Goal: Information Seeking & Learning: Learn about a topic

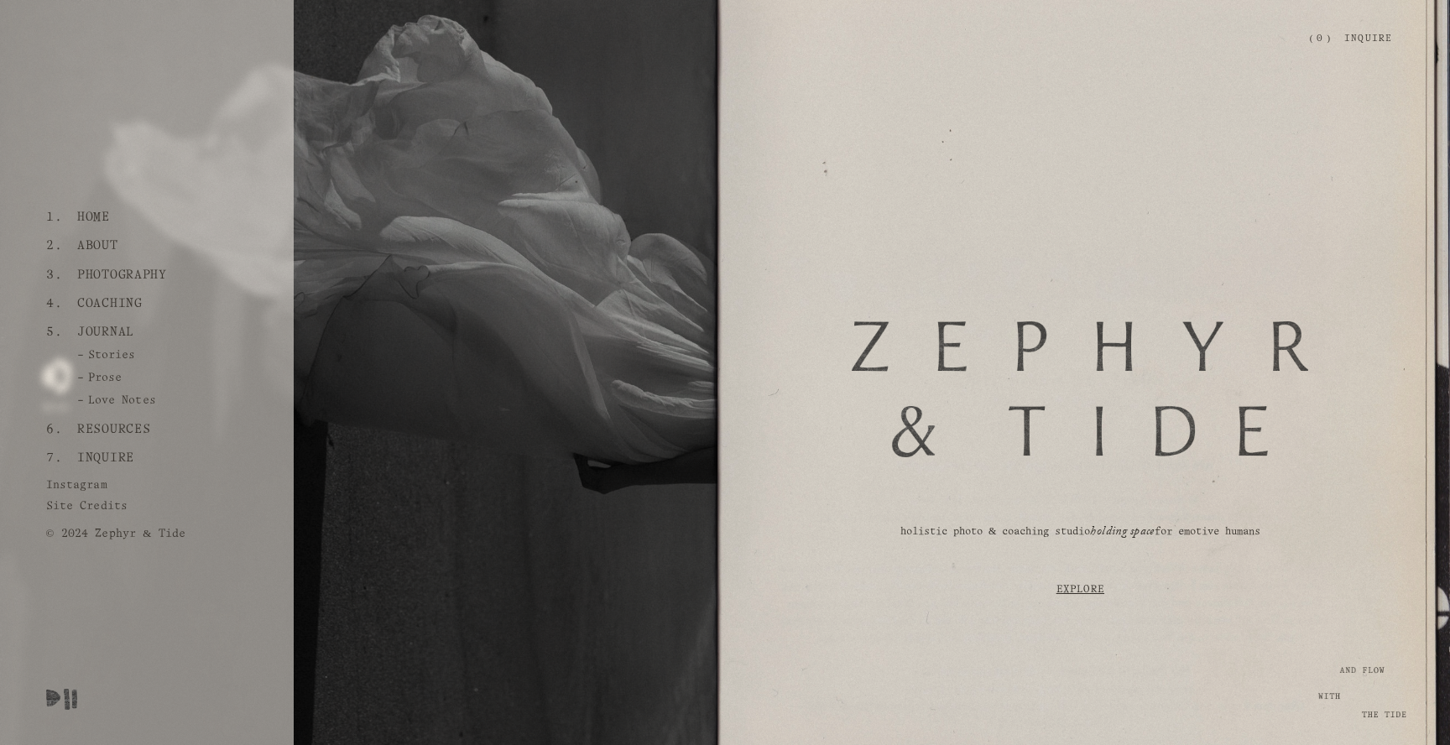
click at [110, 450] on link "Inquire" at bounding box center [105, 458] width 70 height 29
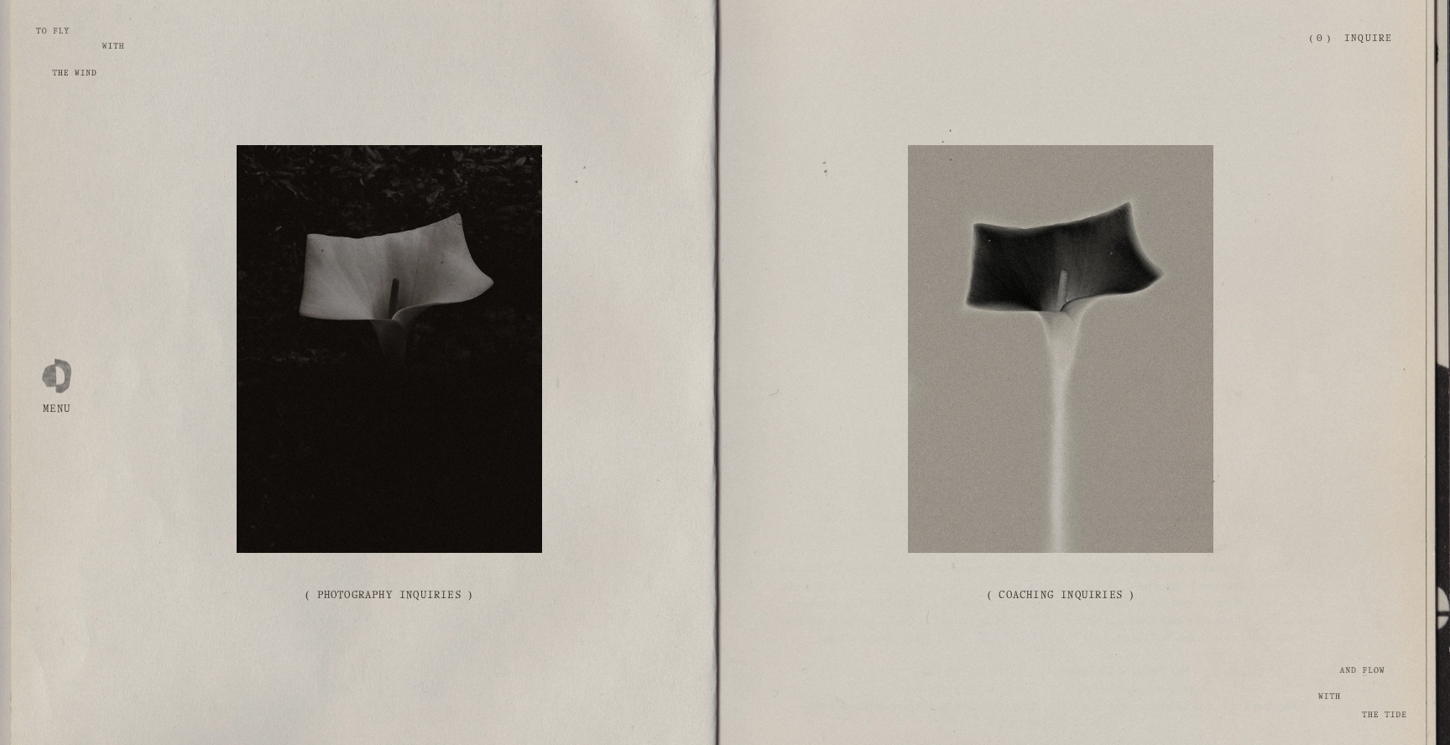
click at [416, 597] on link "( Photography Inquiries )" at bounding box center [389, 595] width 326 height 66
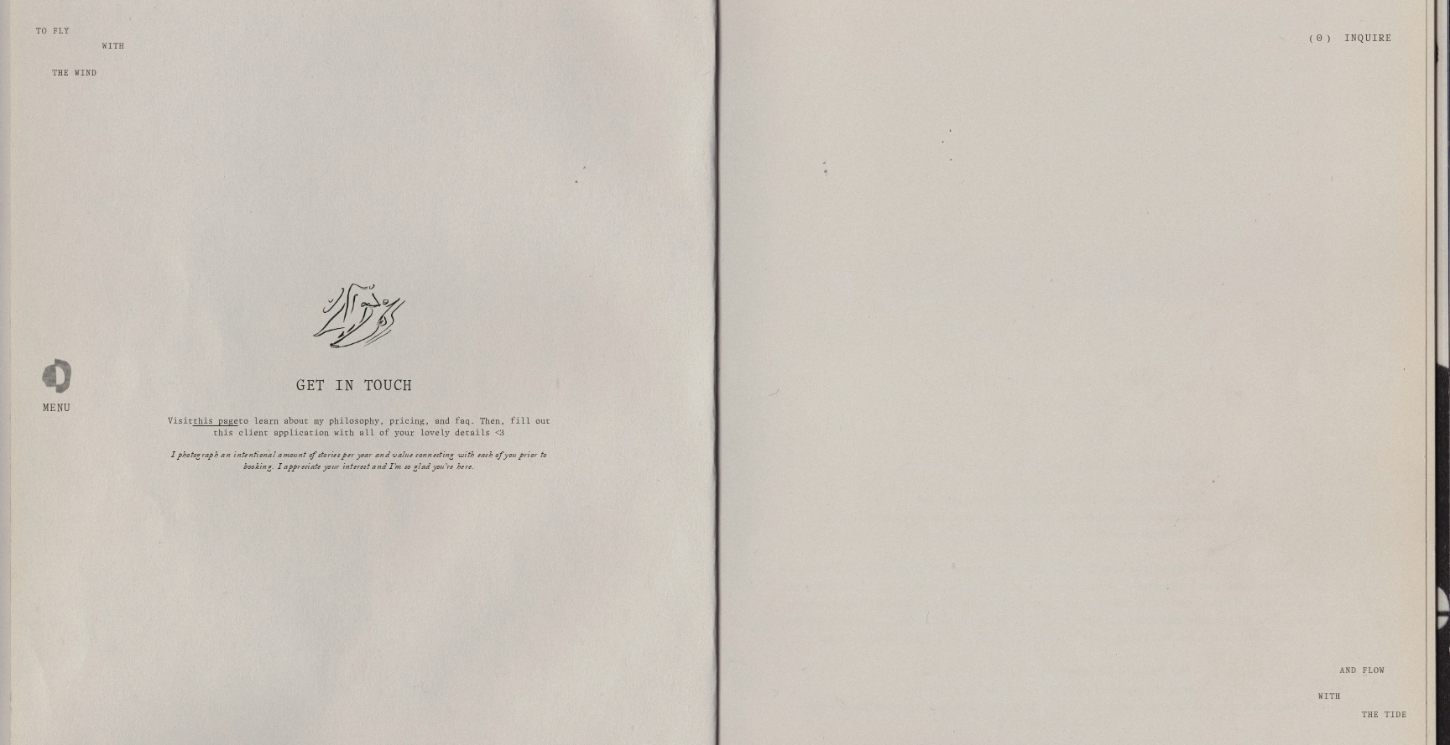
click at [227, 418] on span "this page" at bounding box center [215, 422] width 45 height 8
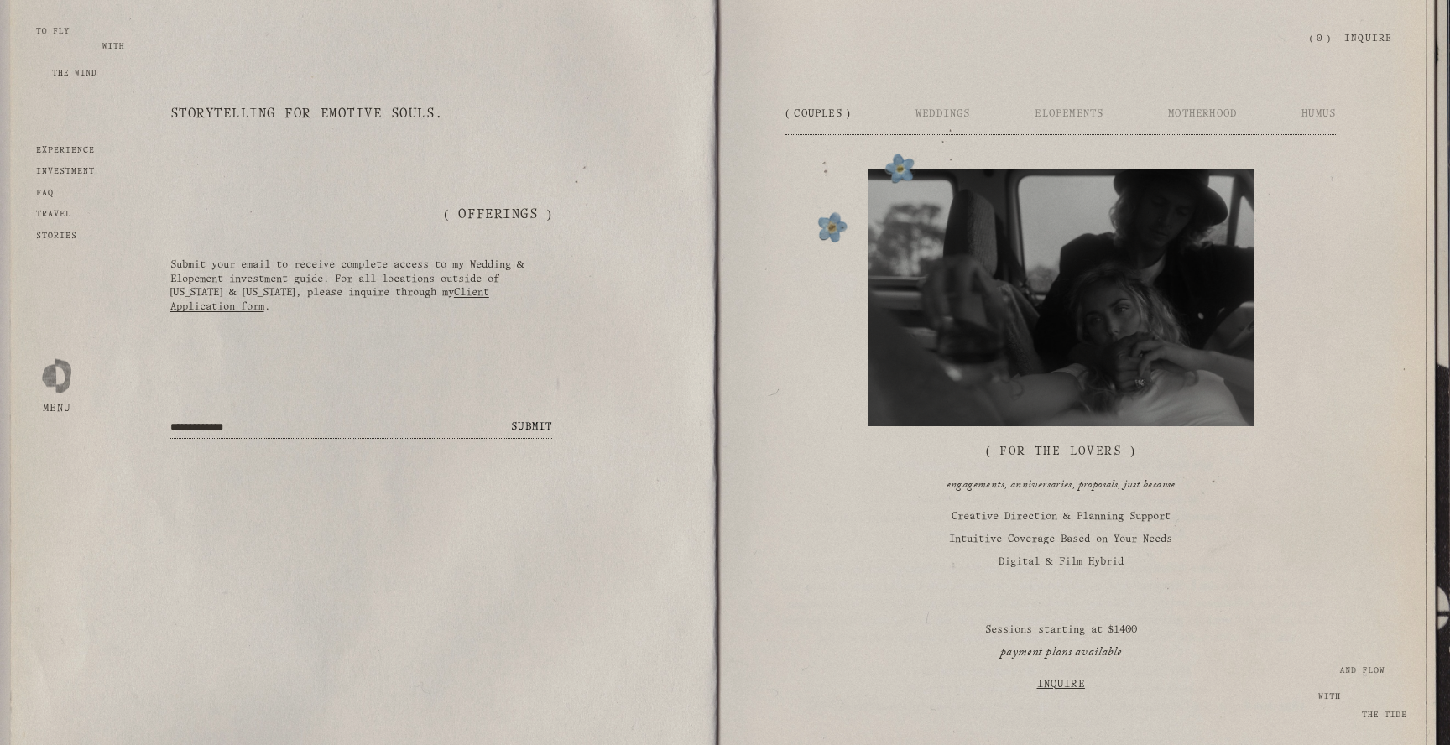
scroll to position [2718, 0]
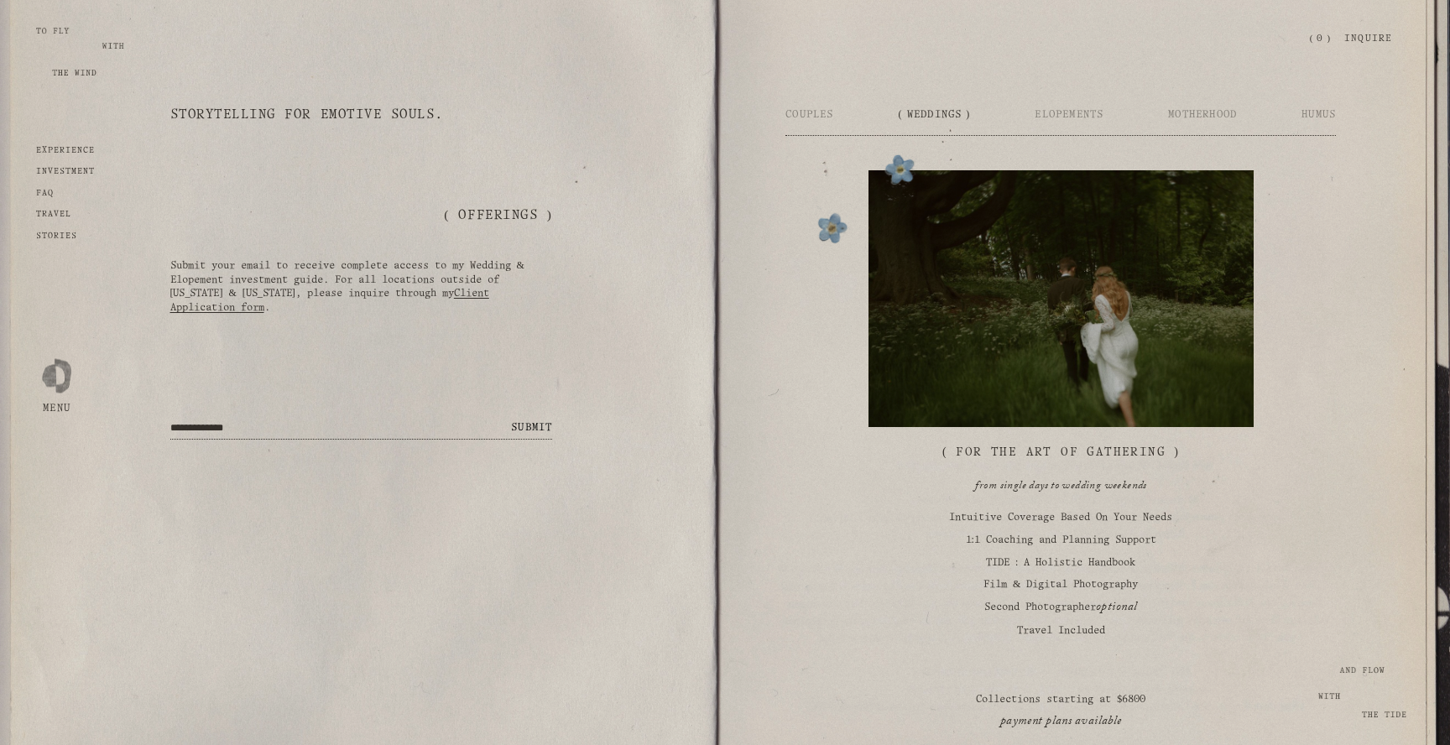
click at [932, 115] on span "Weddings" at bounding box center [935, 114] width 72 height 9
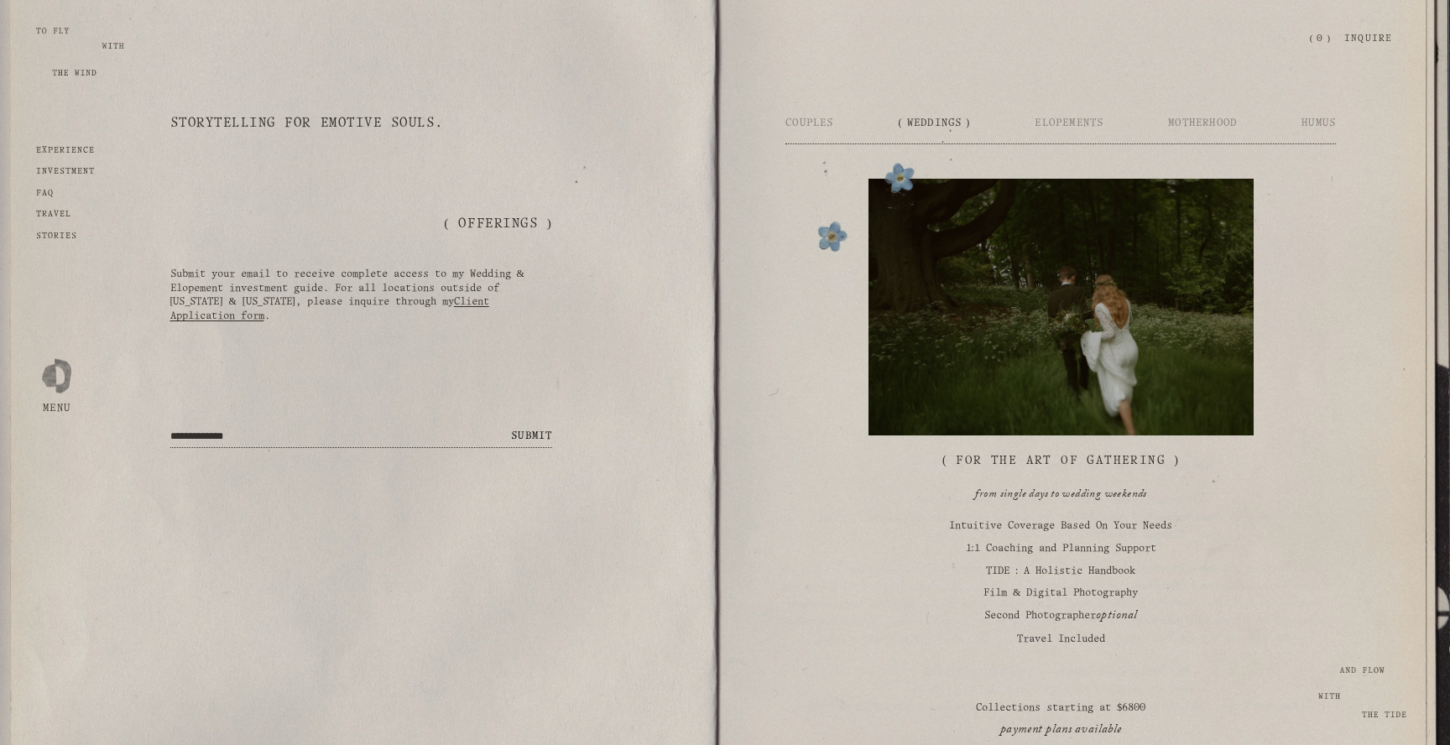
scroll to position [2712, 0]
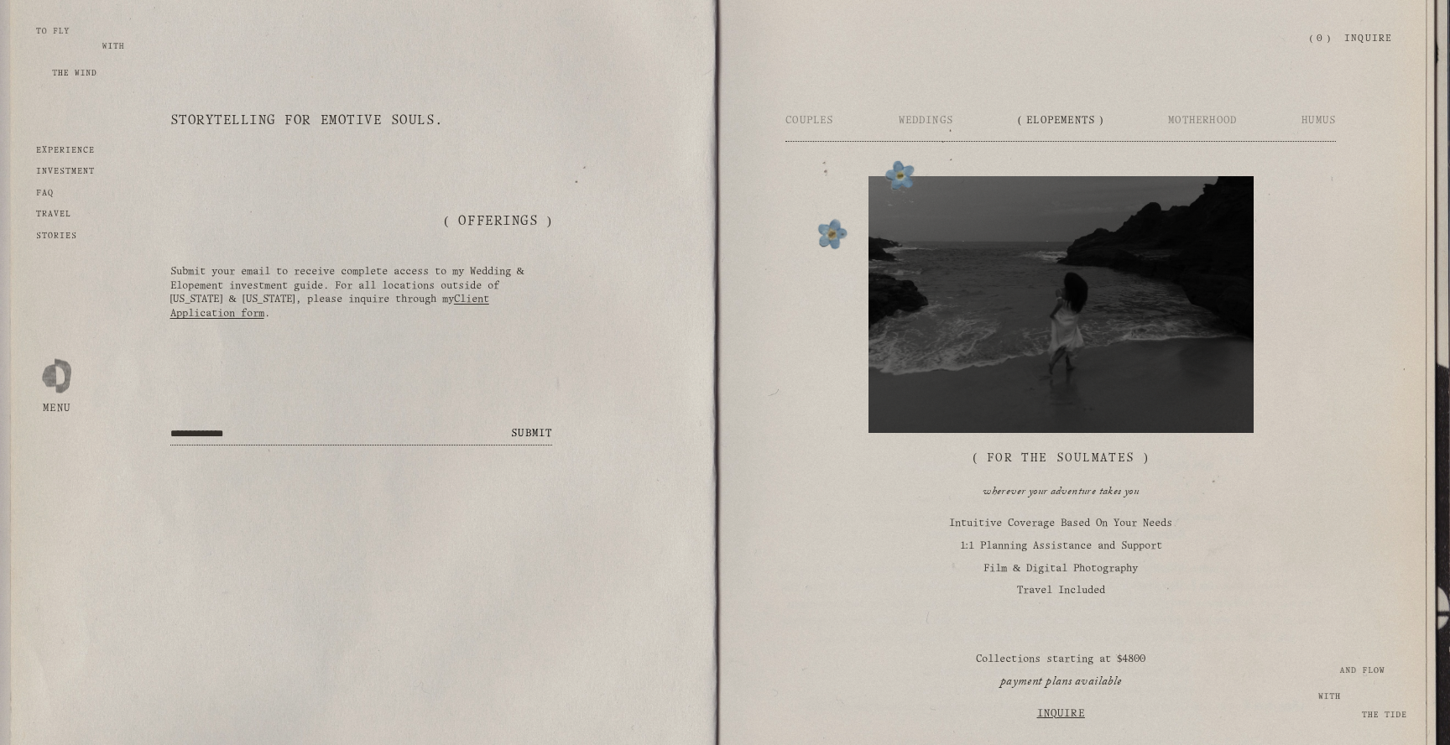
click at [1080, 122] on span "Elopements" at bounding box center [1061, 120] width 86 height 9
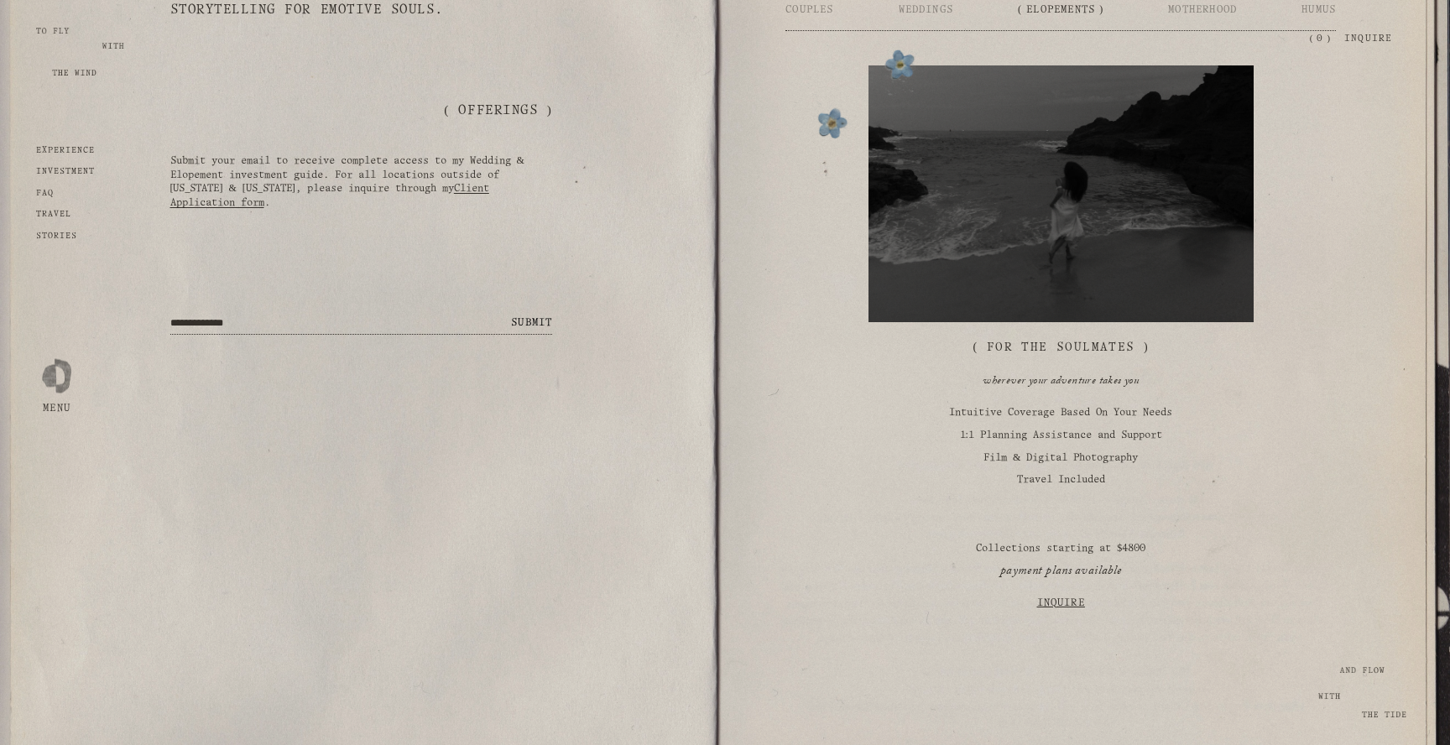
scroll to position [2825, 0]
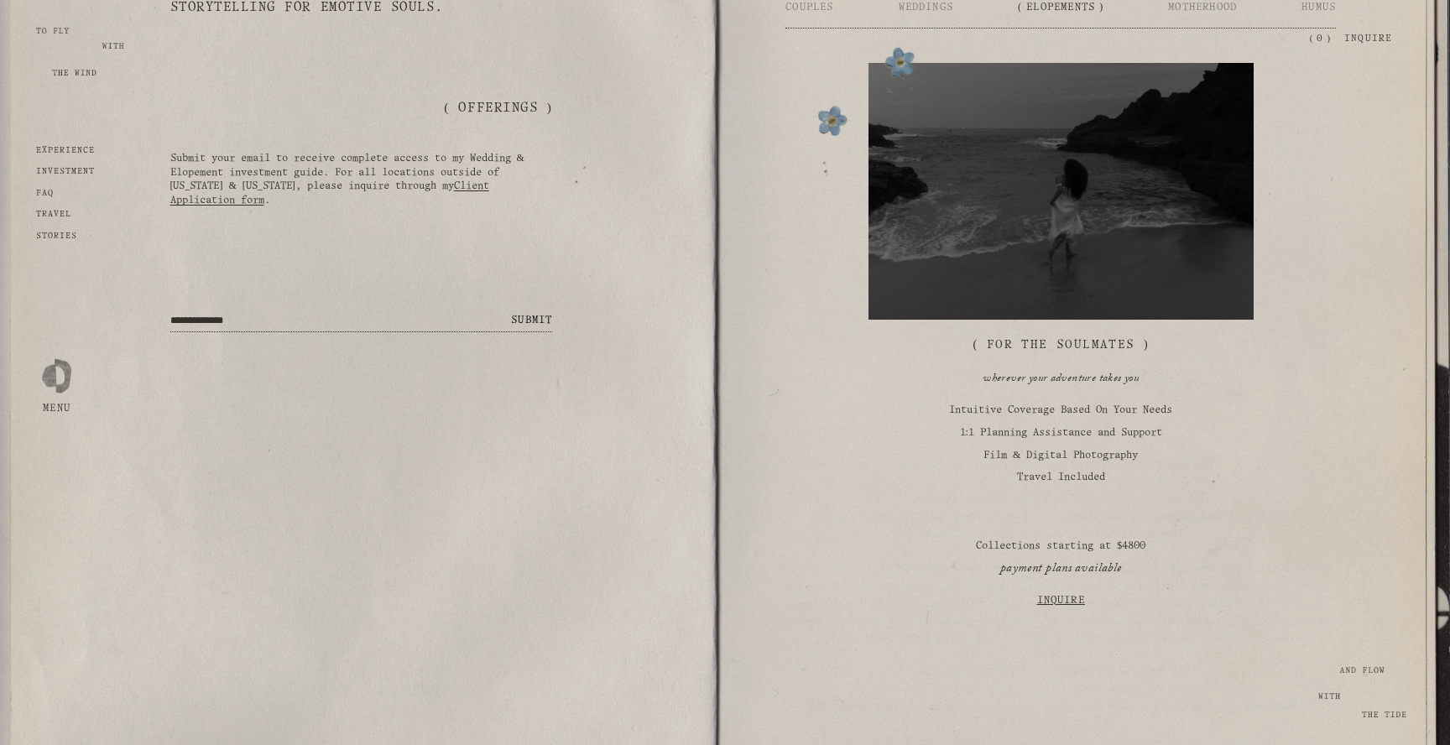
click at [1009, 23] on div "Skip to Content Open Menu Close Menu Zephyr & Tide Home About Photography (" at bounding box center [725, 39] width 1450 height 78
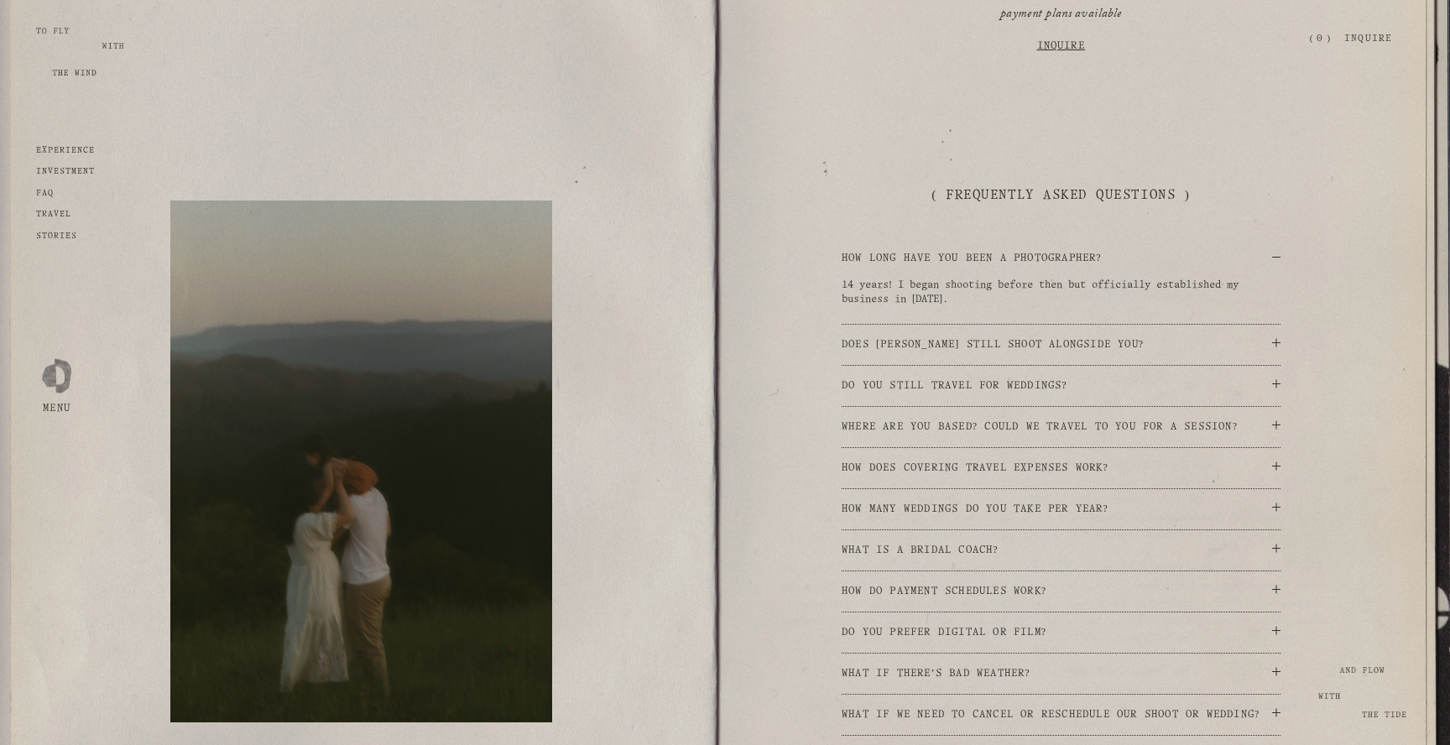
scroll to position [3427, 0]
click at [1274, 382] on div at bounding box center [1276, 382] width 8 height 8
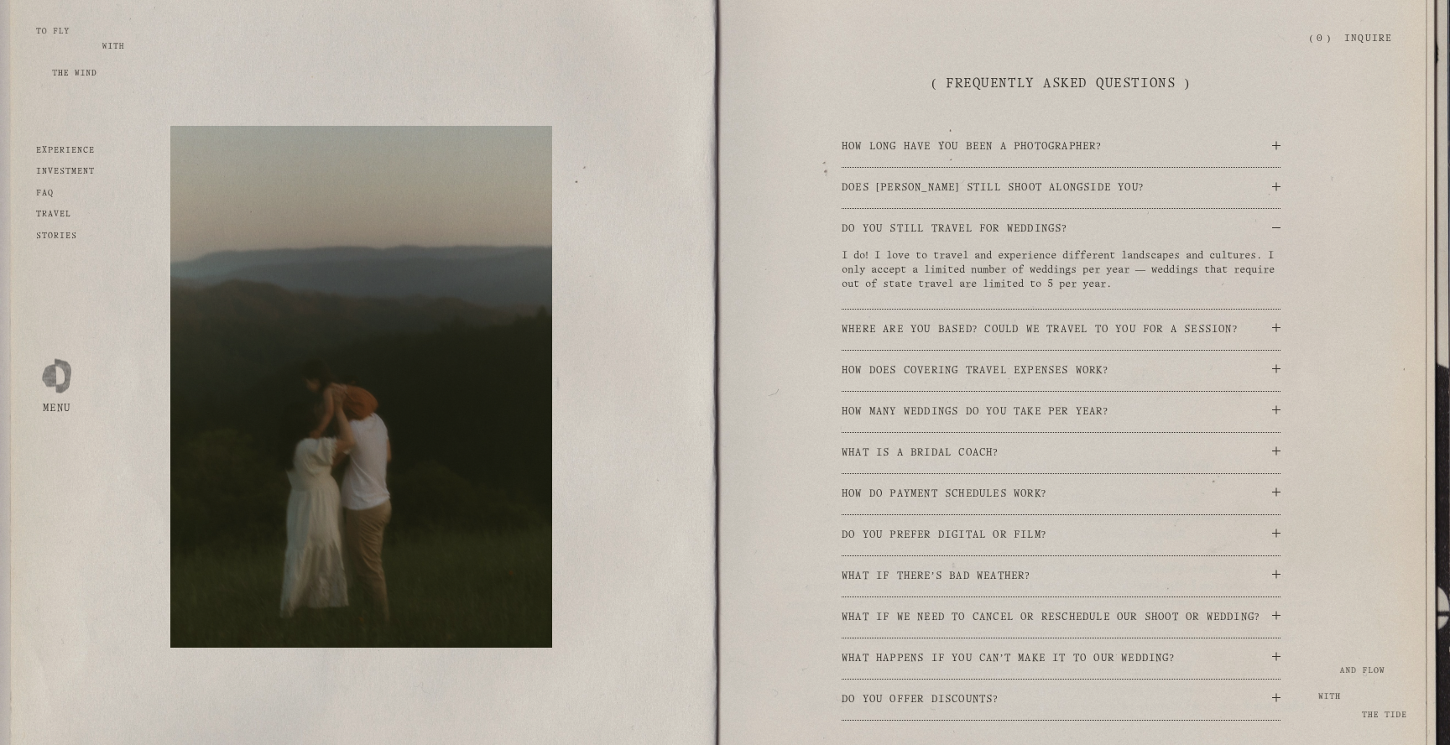
scroll to position [3544, 0]
click at [1277, 362] on div at bounding box center [1276, 361] width 8 height 8
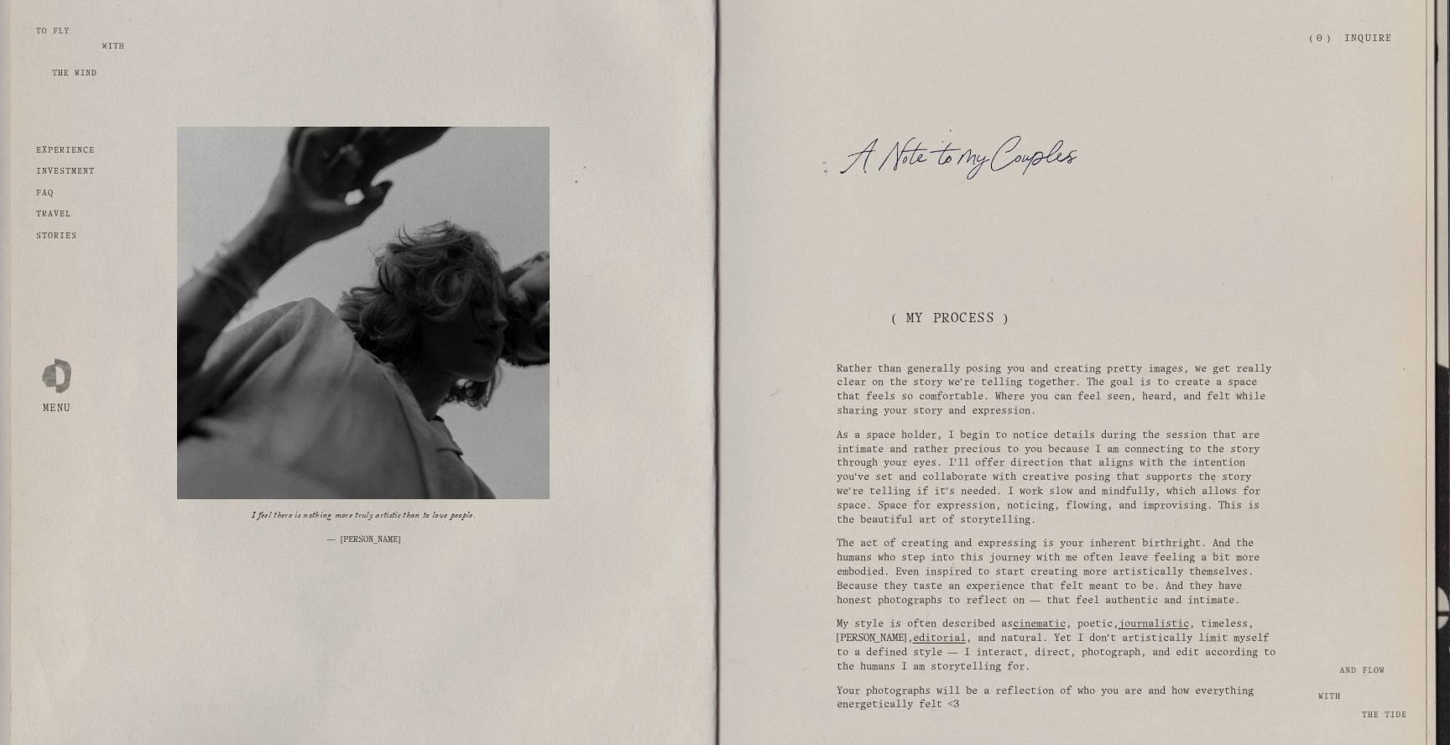
scroll to position [0, 0]
